Goal: Obtain resource: Download file/media

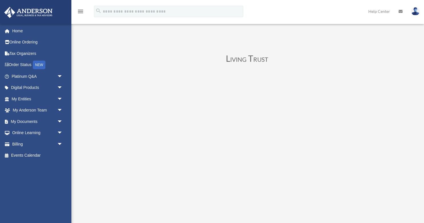
scroll to position [62, 0]
click at [61, 121] on span "arrow_drop_down" at bounding box center [62, 122] width 11 height 12
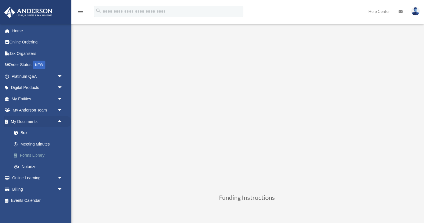
click at [34, 155] on link "Forms Library" at bounding box center [39, 155] width 63 height 11
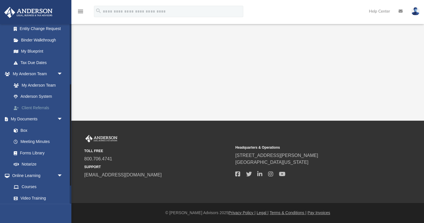
scroll to position [107, 0]
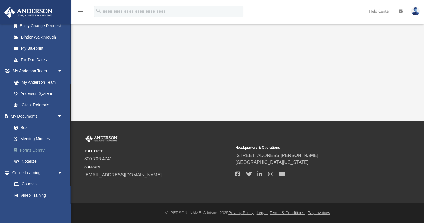
click at [28, 150] on link "Forms Library" at bounding box center [39, 149] width 63 height 11
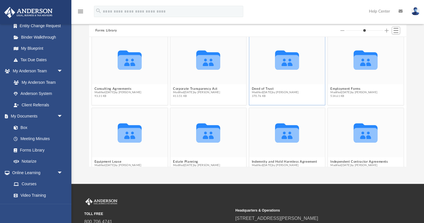
scroll to position [159, 0]
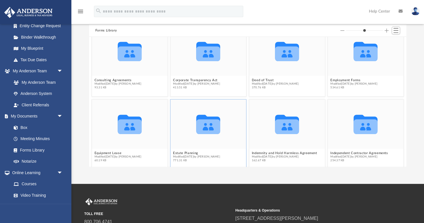
click at [201, 128] on icon "grid" at bounding box center [208, 126] width 24 height 15
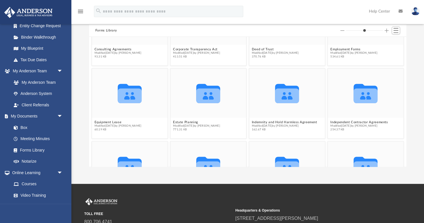
scroll to position [199, 0]
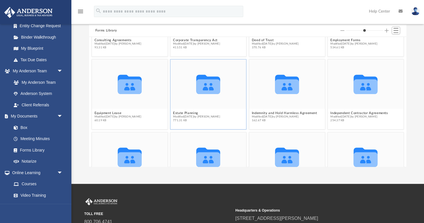
click at [203, 93] on icon "grid" at bounding box center [208, 86] width 24 height 15
click at [188, 112] on button "Estate Planning" at bounding box center [196, 113] width 47 height 4
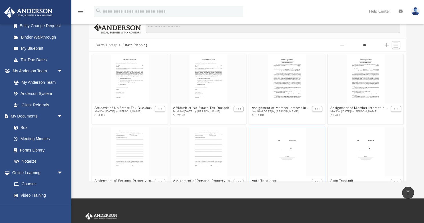
scroll to position [1, 0]
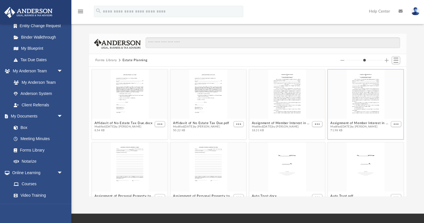
click at [371, 95] on div "grid" at bounding box center [366, 93] width 76 height 49
click at [341, 122] on button "Assignment of Member Interest in LLC to Living Trust.pdf" at bounding box center [359, 123] width 59 height 4
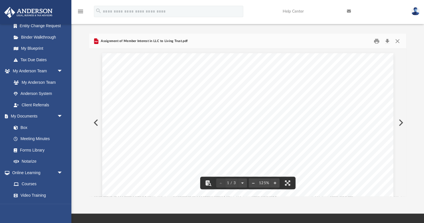
click at [95, 122] on button "Preview" at bounding box center [95, 122] width 13 height 16
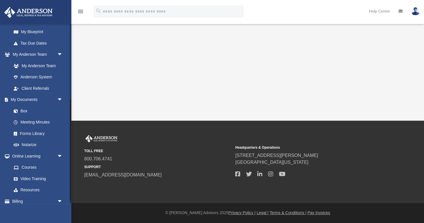
scroll to position [134, 0]
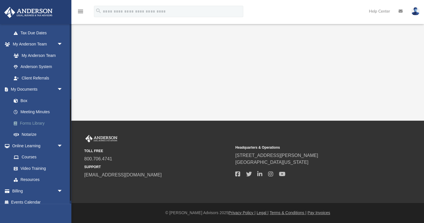
click at [29, 124] on link "Forms Library" at bounding box center [39, 122] width 63 height 11
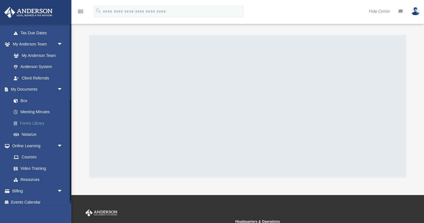
click at [29, 124] on link "Forms Library" at bounding box center [39, 122] width 63 height 11
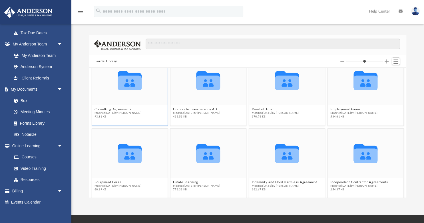
scroll to position [179, 0]
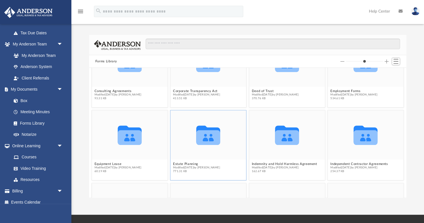
click at [186, 140] on icon "Collaborated Folder" at bounding box center [207, 134] width 45 height 29
click at [205, 139] on icon "grid" at bounding box center [208, 134] width 24 height 19
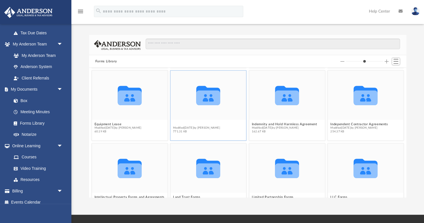
scroll to position [218, 0]
click at [184, 123] on div "Collaborated Folder 25 Funding Sources and Guide to Buying a Franchise Modified…" at bounding box center [247, 133] width 317 height 130
click at [191, 98] on icon "Collaborated Folder" at bounding box center [207, 94] width 45 height 29
click at [189, 124] on button "Estate Planning" at bounding box center [196, 124] width 47 height 4
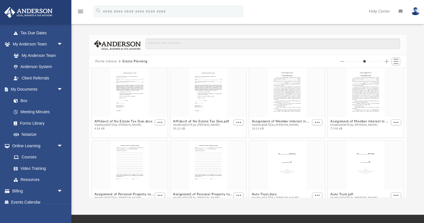
scroll to position [0, 0]
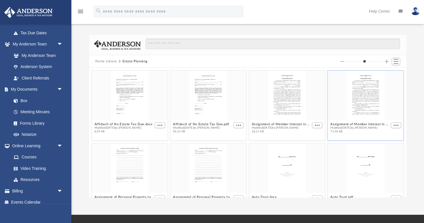
click at [365, 96] on div "grid" at bounding box center [366, 94] width 76 height 49
click at [370, 105] on div "grid" at bounding box center [366, 94] width 76 height 49
click at [357, 92] on div "grid" at bounding box center [366, 94] width 76 height 49
click at [282, 90] on div "grid" at bounding box center [287, 94] width 76 height 49
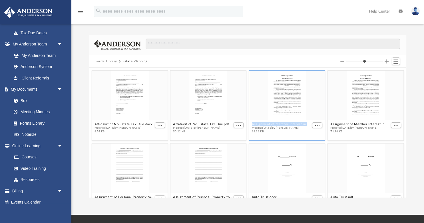
click at [282, 90] on div "grid" at bounding box center [287, 94] width 76 height 49
click at [255, 96] on div "grid" at bounding box center [287, 94] width 76 height 49
drag, startPoint x: 352, startPoint y: 154, endPoint x: 344, endPoint y: 153, distance: 8.1
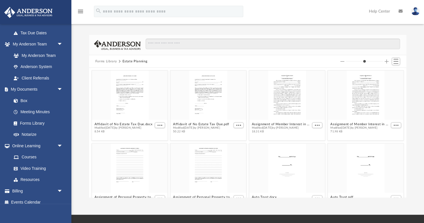
click at [275, 12] on div "menu search Site Menu add [PERSON_NAME][EMAIL_ADDRESS][DOMAIN_NAME] My Profile …" at bounding box center [211, 13] width 415 height 19
